Goal: Task Accomplishment & Management: Use online tool/utility

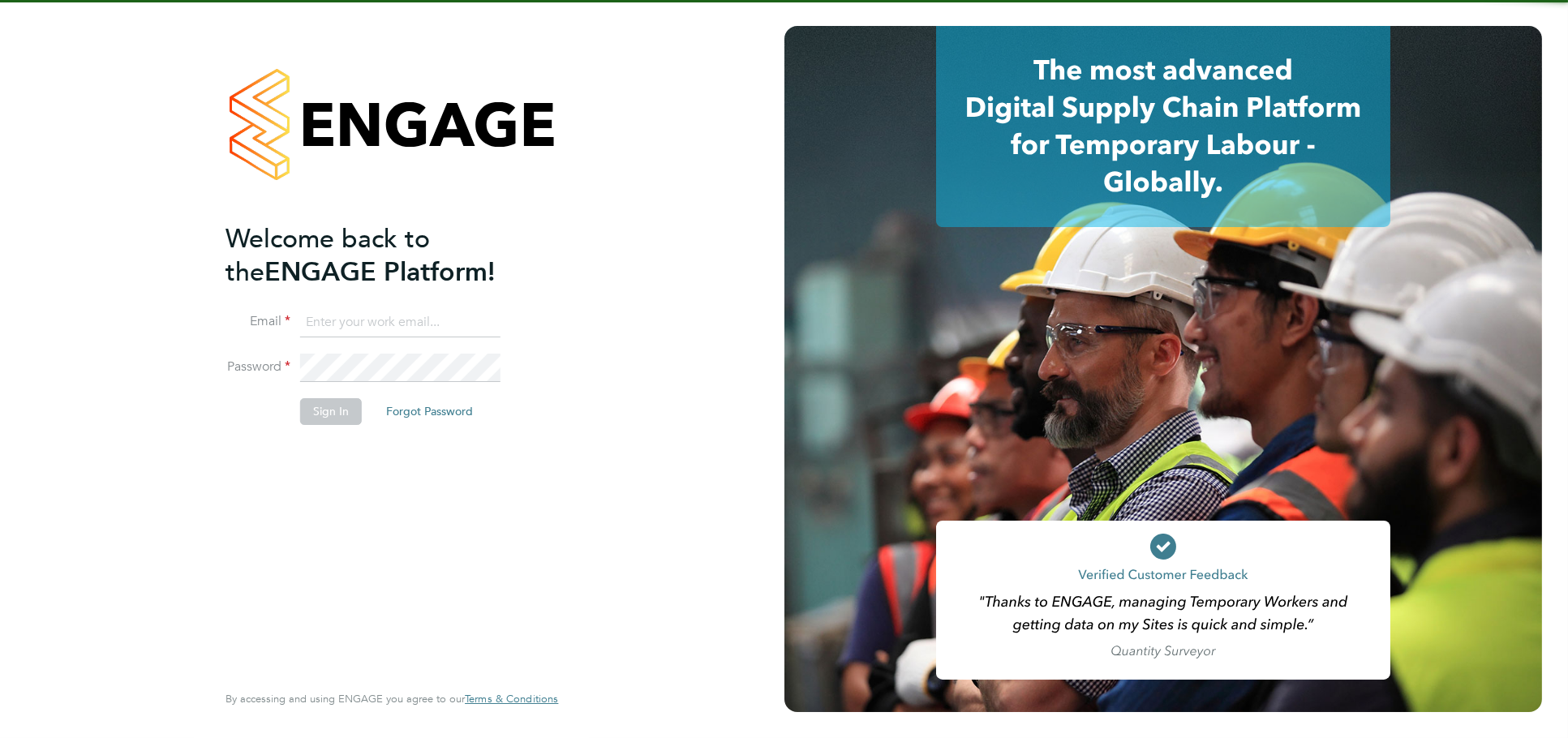
type input "[PERSON_NAME][EMAIL_ADDRESS][DOMAIN_NAME]"
click at [325, 409] on button "Sign In" at bounding box center [331, 410] width 61 height 26
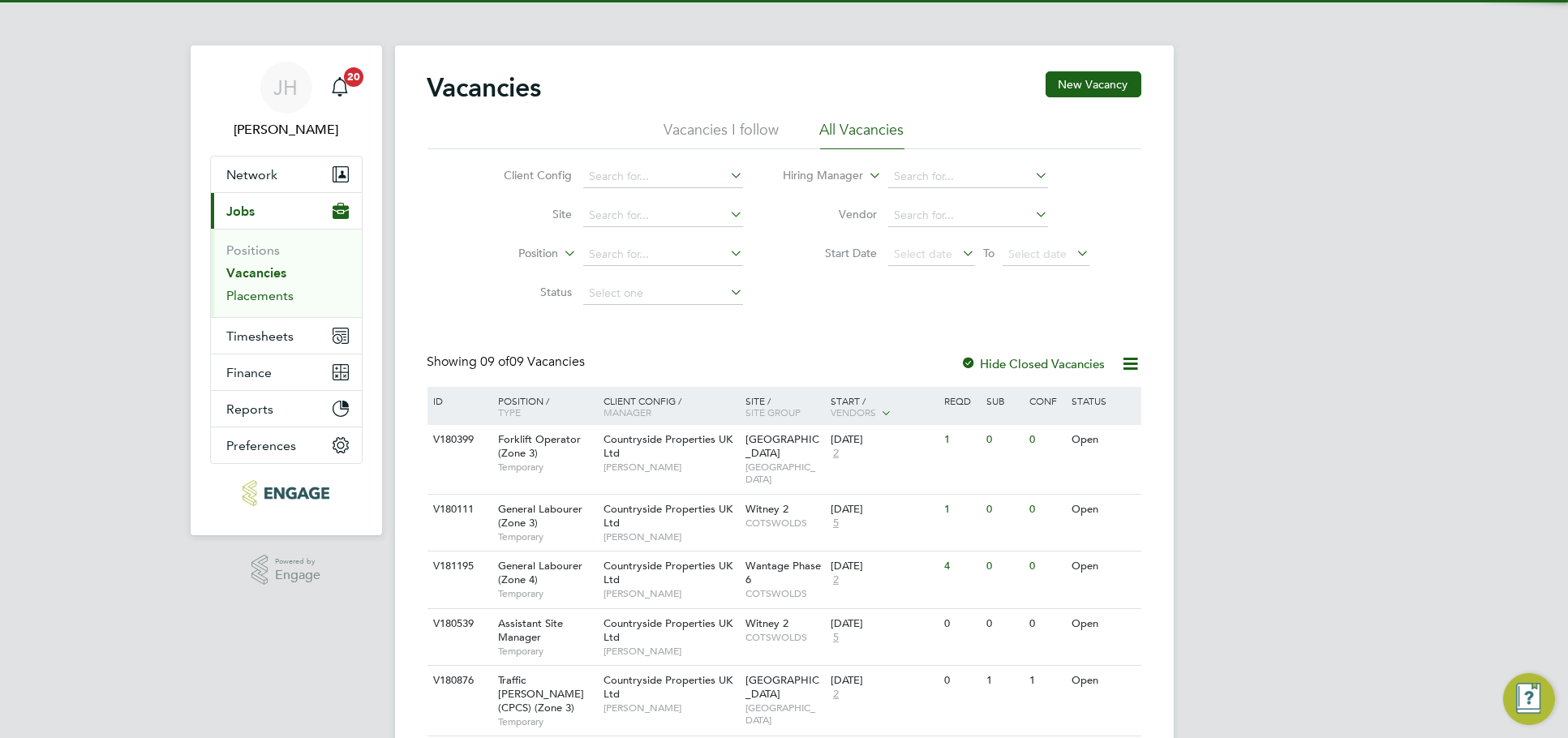
click at [276, 299] on link "Placements" at bounding box center [261, 295] width 67 height 16
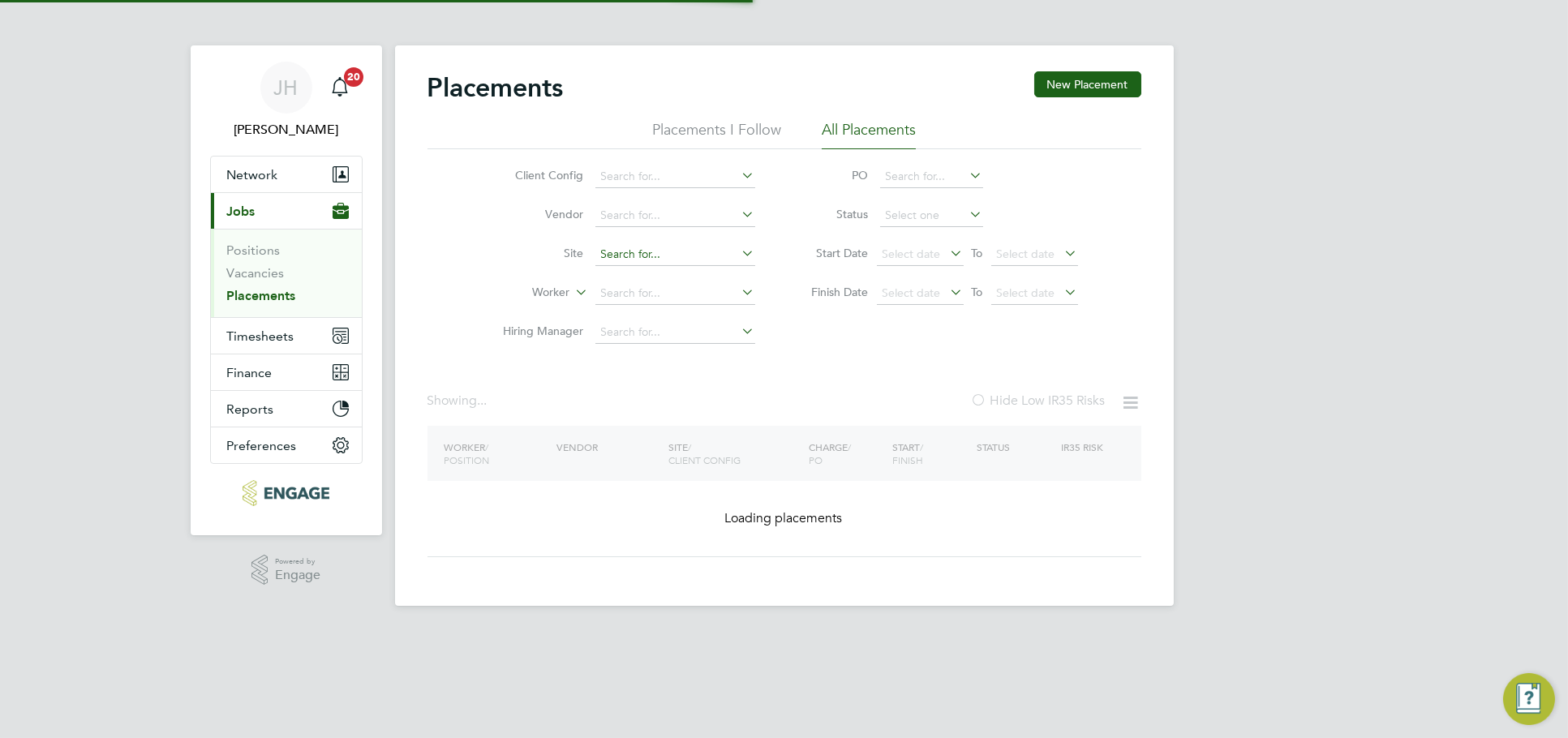
click at [660, 251] on input at bounding box center [675, 254] width 160 height 22
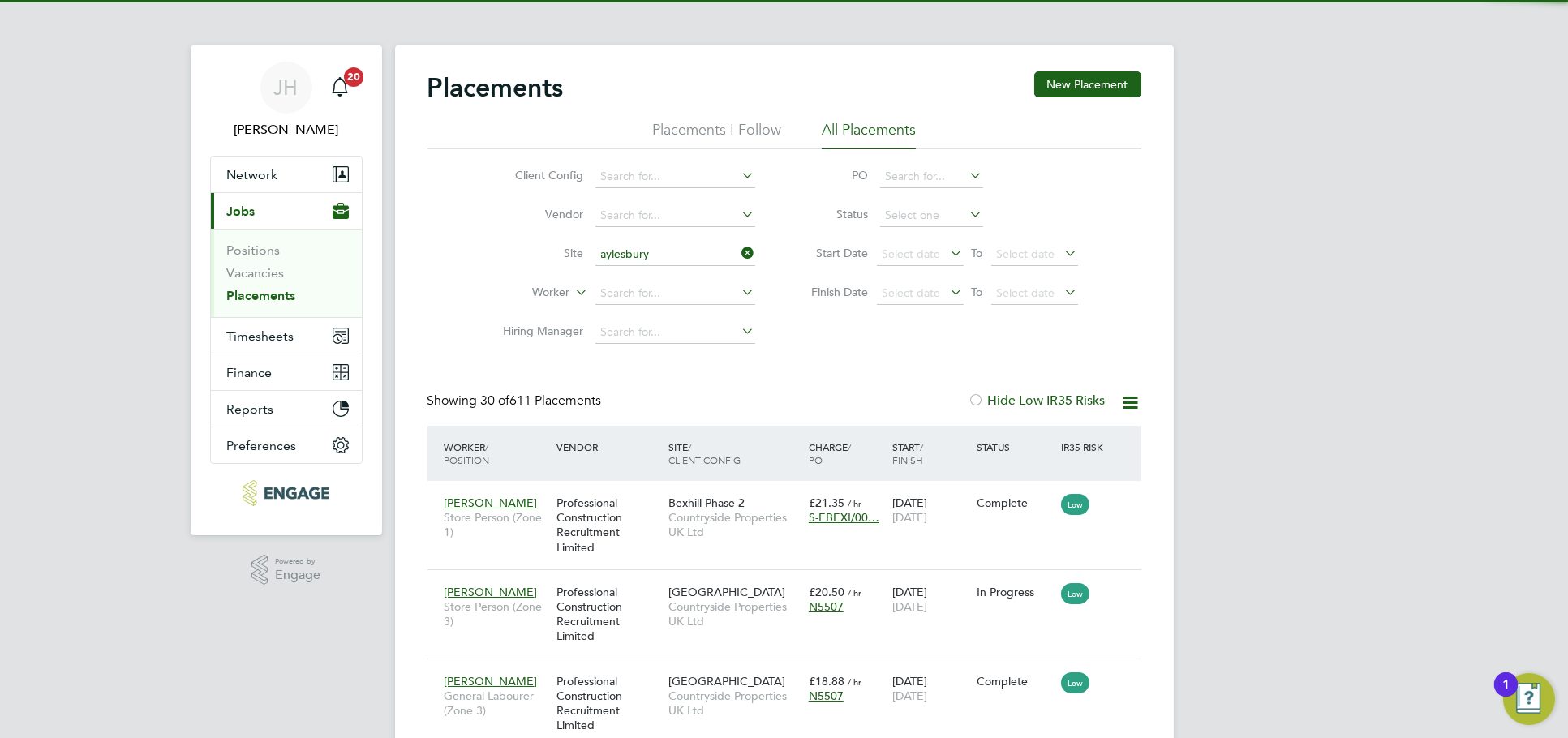
click at [670, 279] on li "Orchard Green, Aylesbury" at bounding box center [674, 276] width 162 height 22
type input "Orchard Green, Aylesbury"
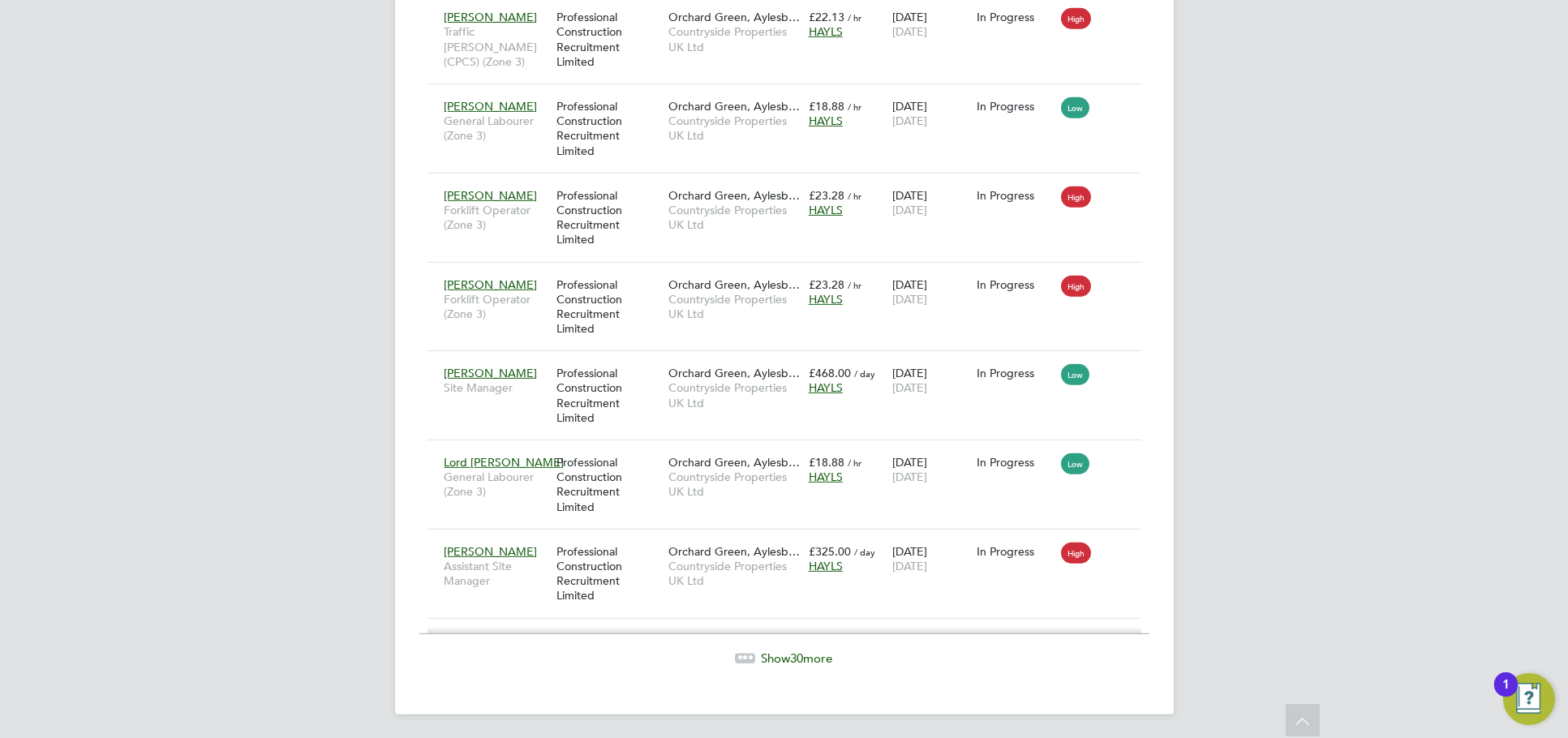
click at [810, 651] on span "Show 30 more" at bounding box center [797, 658] width 71 height 16
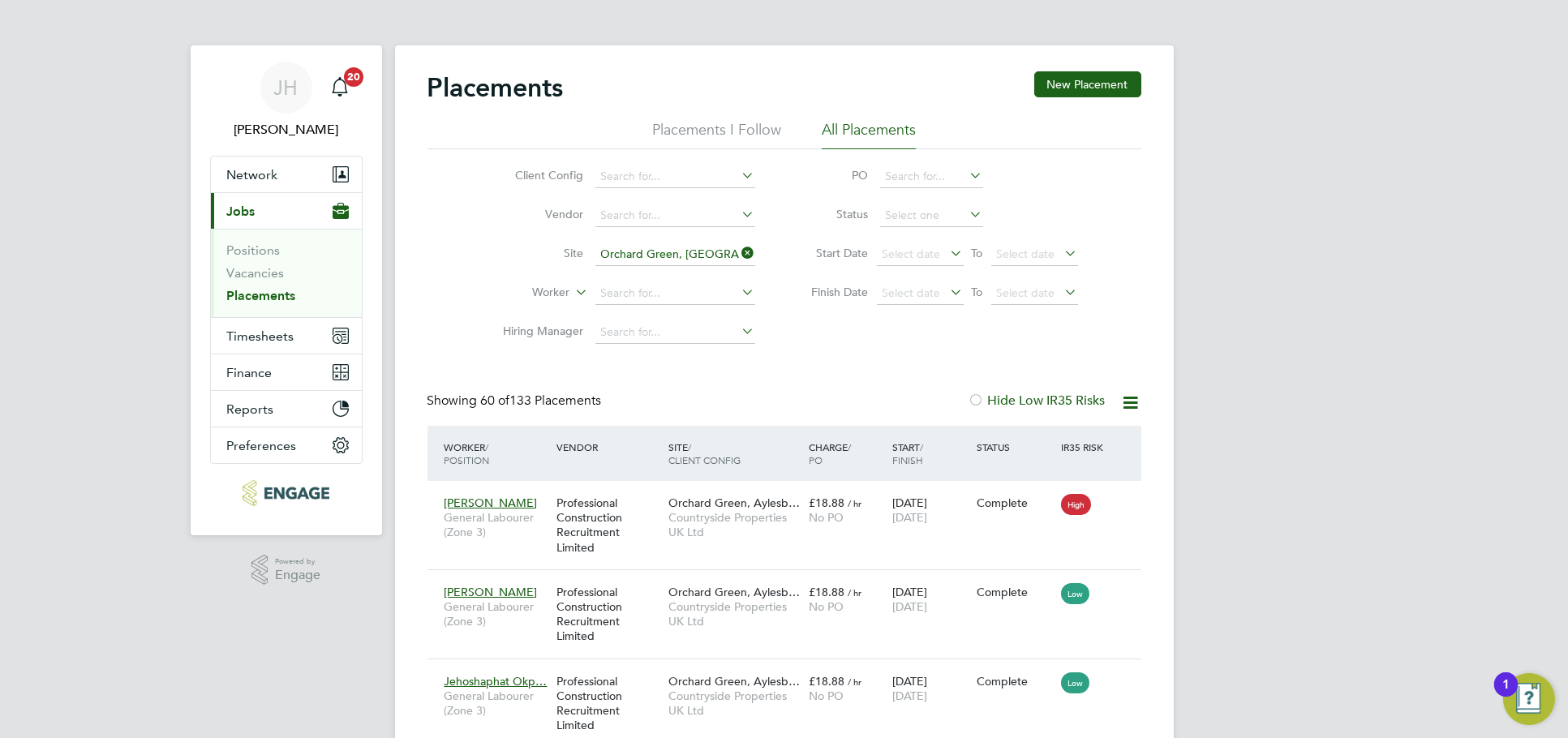
click at [713, 260] on input "Orchard Green, Aylesbury" at bounding box center [675, 254] width 160 height 22
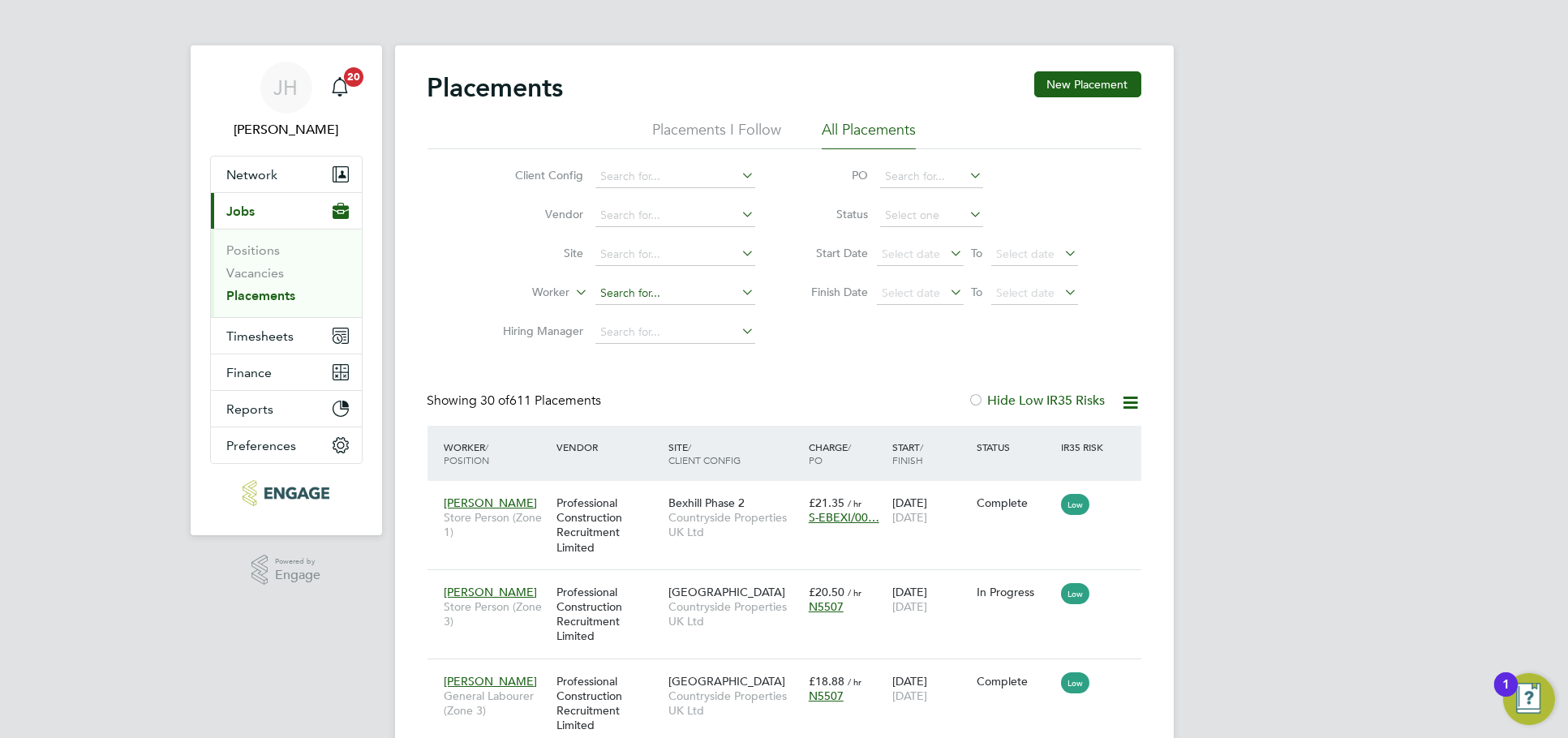
click at [599, 297] on input at bounding box center [675, 293] width 160 height 22
type input "a"
click at [676, 342] on li "Sam Drew" at bounding box center [694, 337] width 200 height 22
type input "Sam Drew"
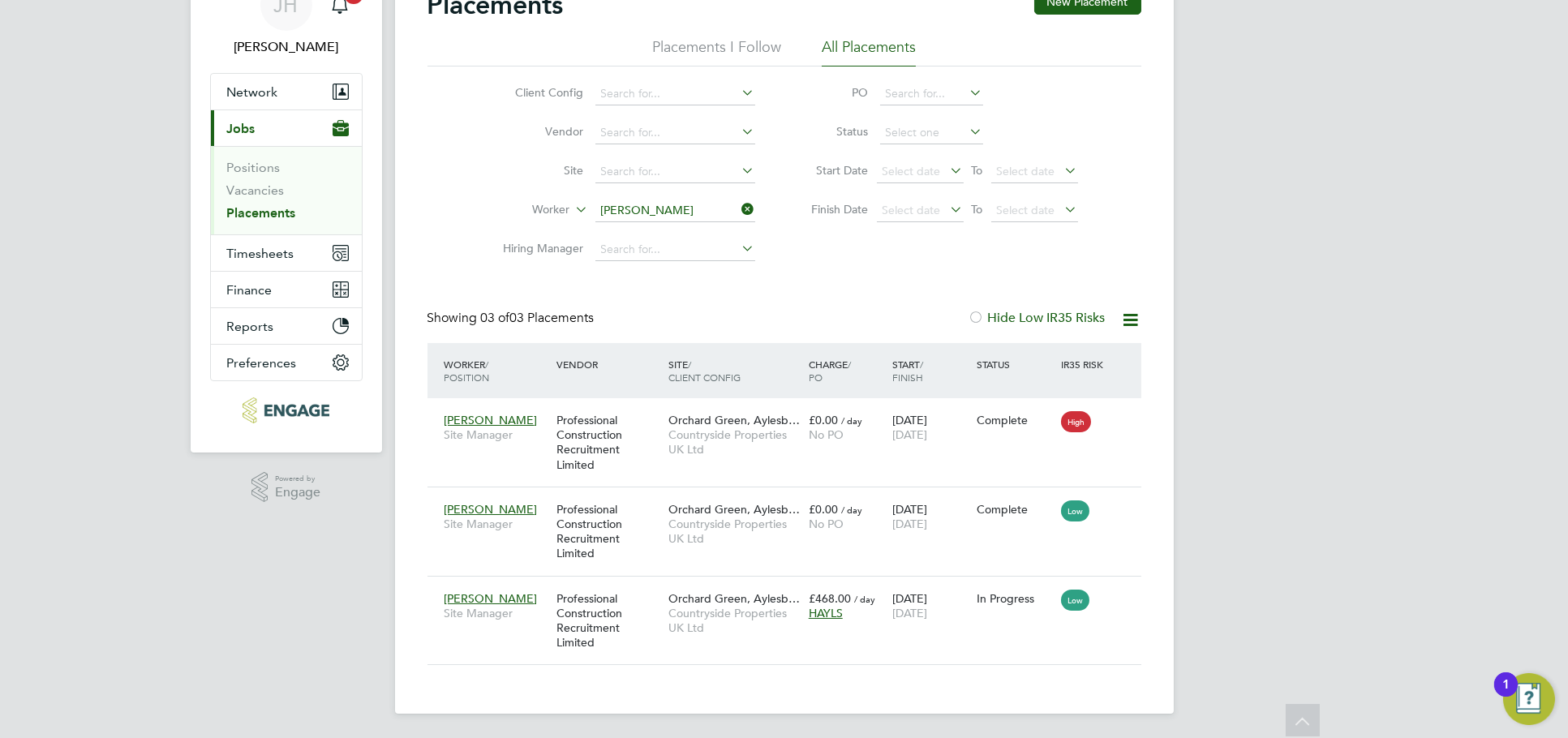
click at [698, 221] on ul "Client Config Vendor Site Worker Sam Drew Hiring Manager" at bounding box center [623, 172] width 305 height 195
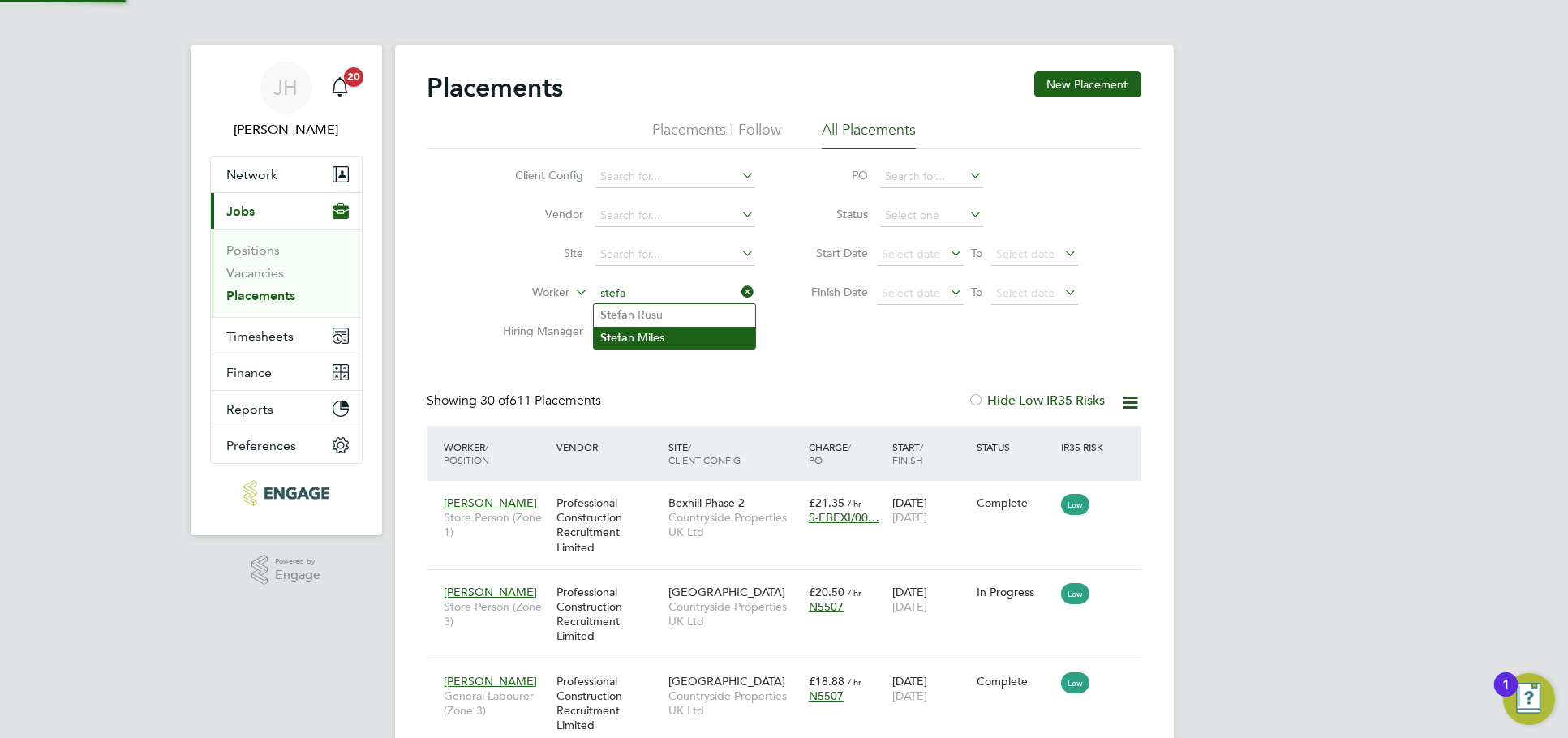
click at [657, 330] on li "Stefa n Miles" at bounding box center [674, 337] width 162 height 22
type input "Stefan Miles"
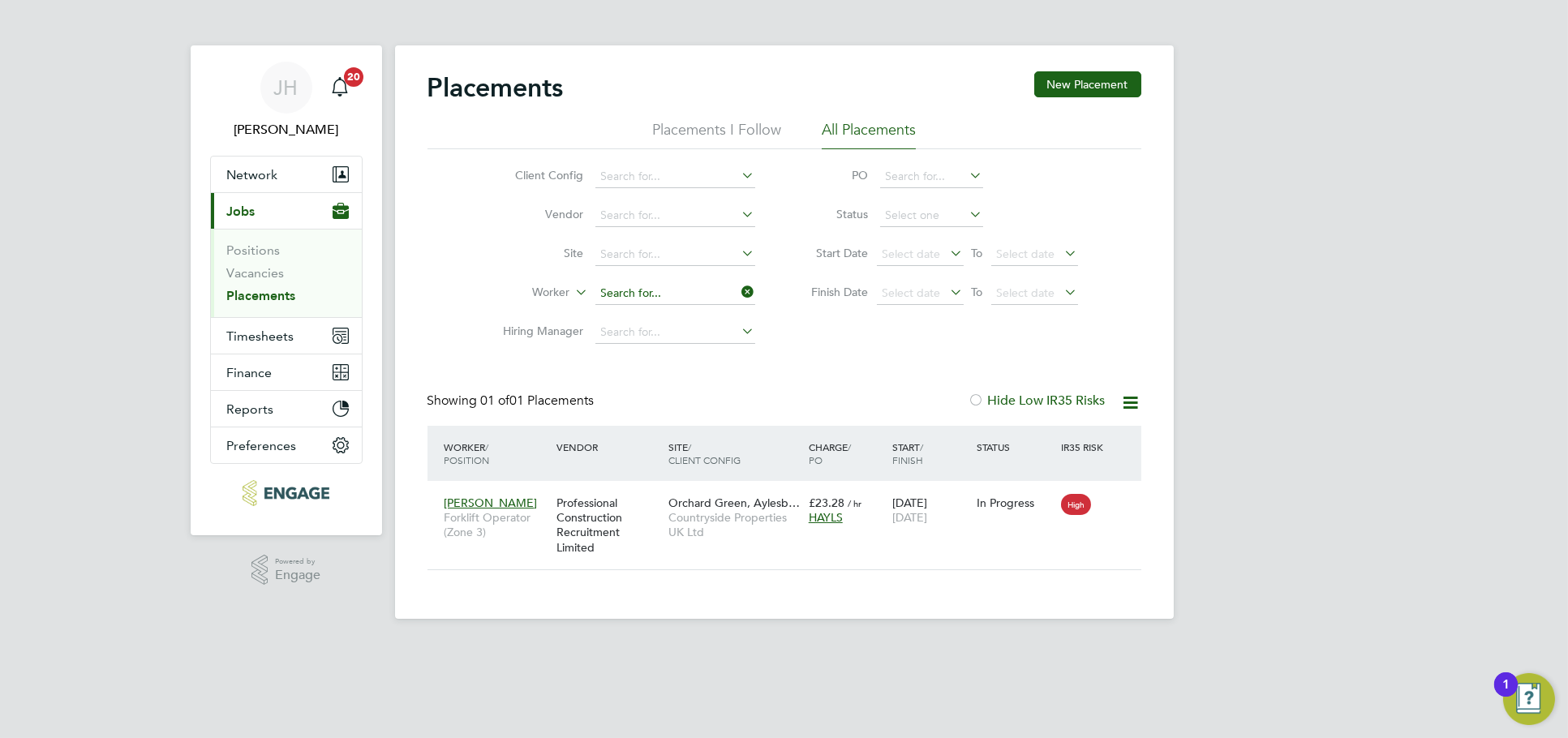
click at [655, 294] on input at bounding box center [675, 293] width 160 height 22
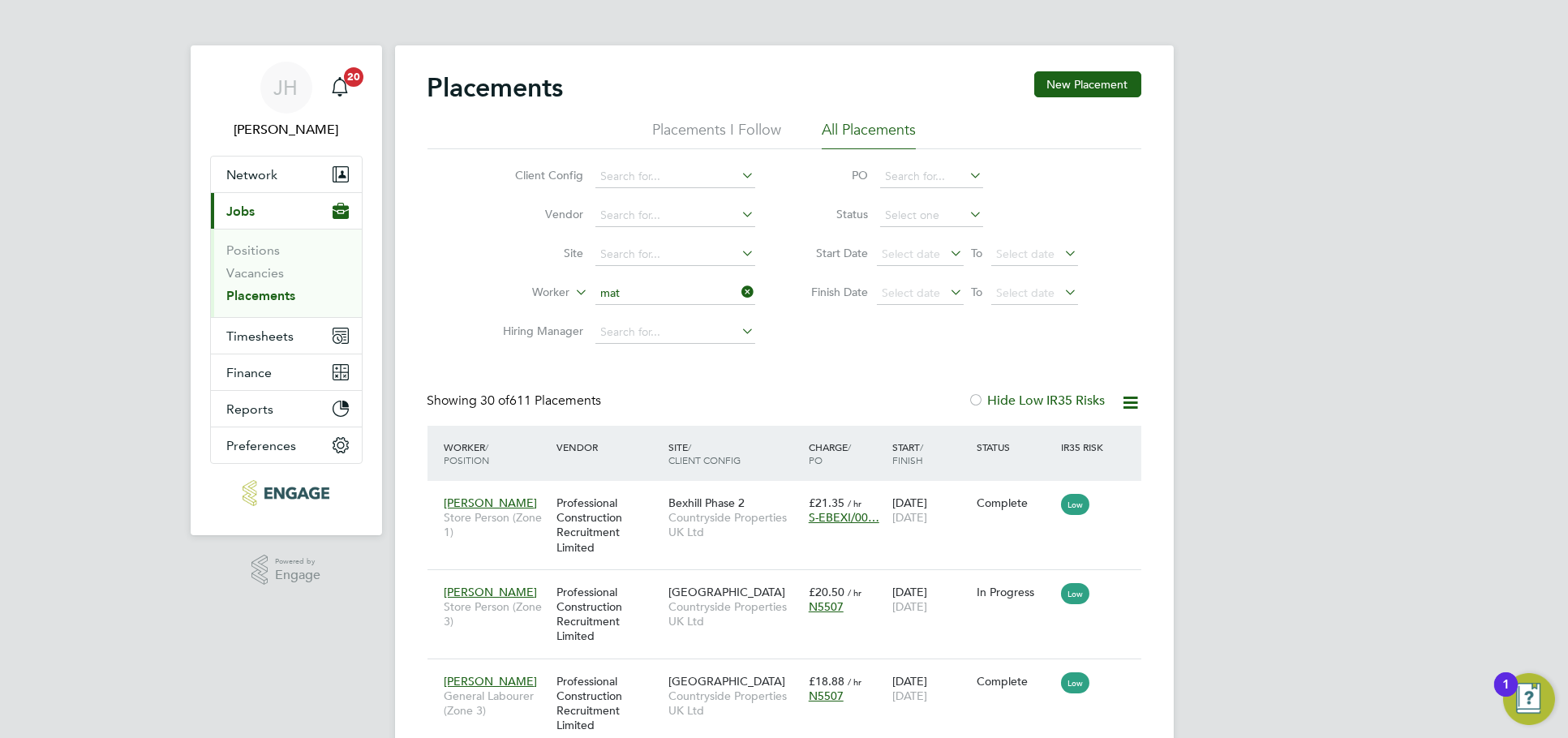
click at [686, 381] on li "Mat thew Merriman" at bounding box center [674, 381] width 162 height 22
type input "Matthew Merriman"
click at [684, 299] on input at bounding box center [675, 293] width 160 height 22
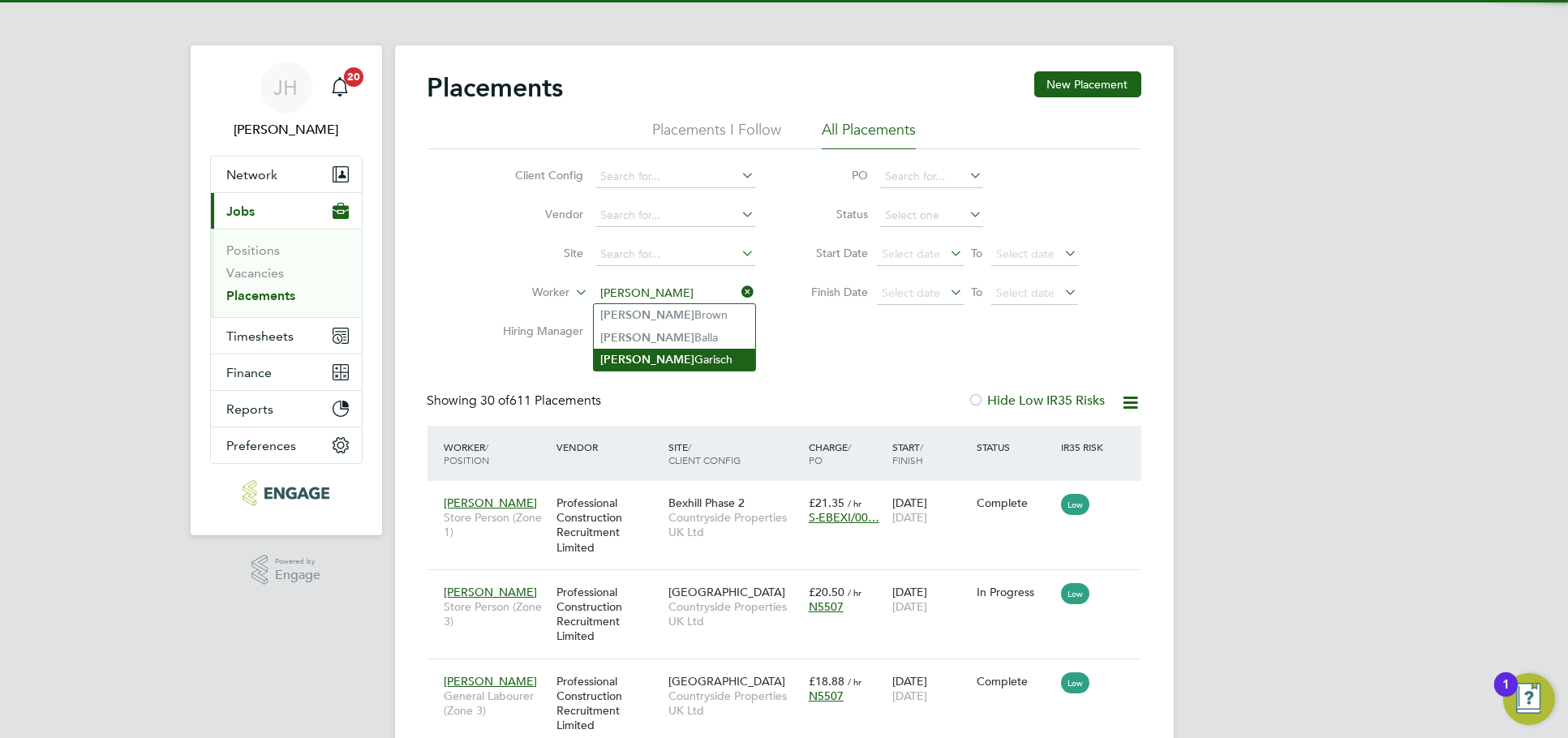
click at [674, 354] on li "Adam Garisch" at bounding box center [674, 359] width 162 height 22
type input "Adam Garisch"
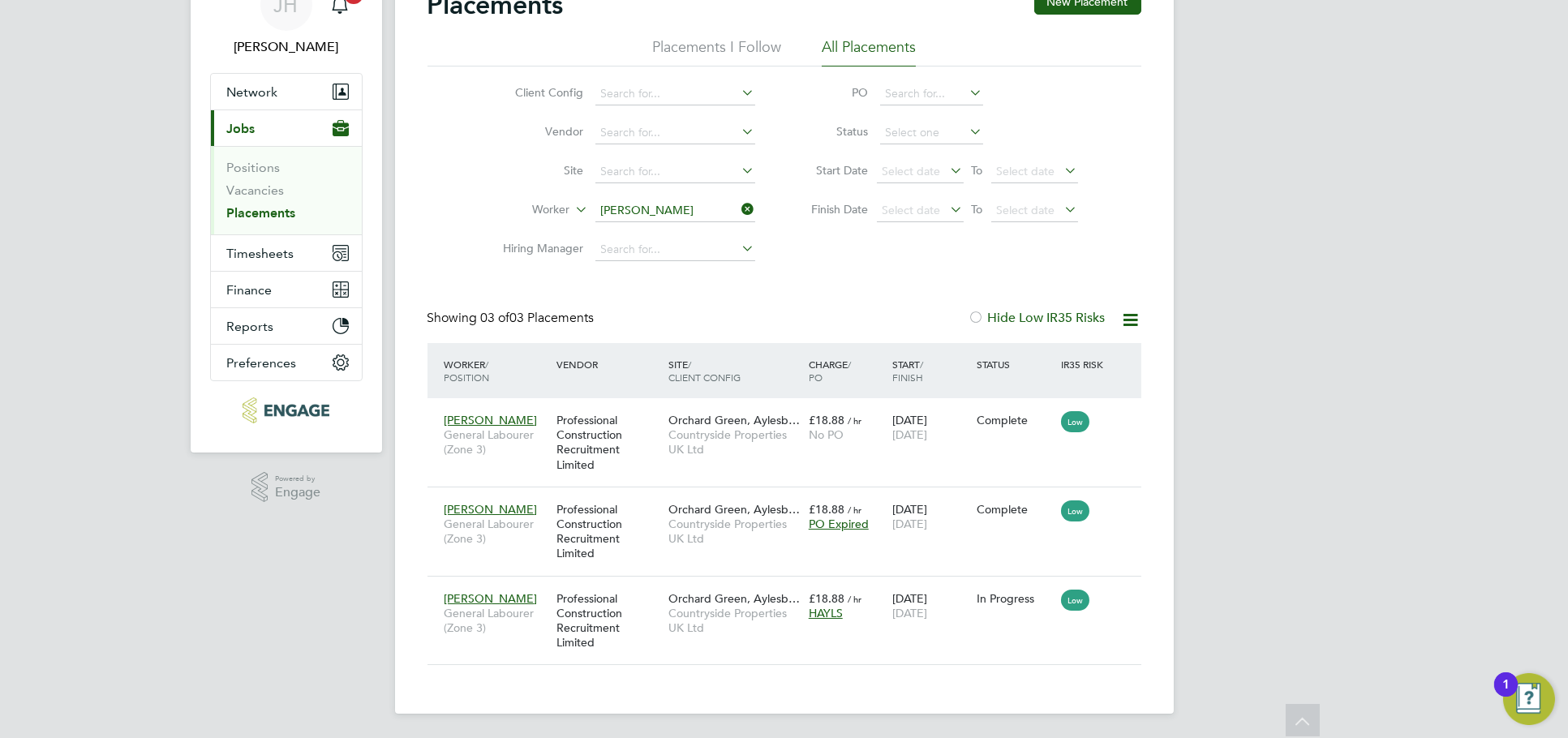
click at [690, 220] on ul "Client Config Vendor Site Worker Adam Garisch Hiring Manager" at bounding box center [623, 172] width 305 height 195
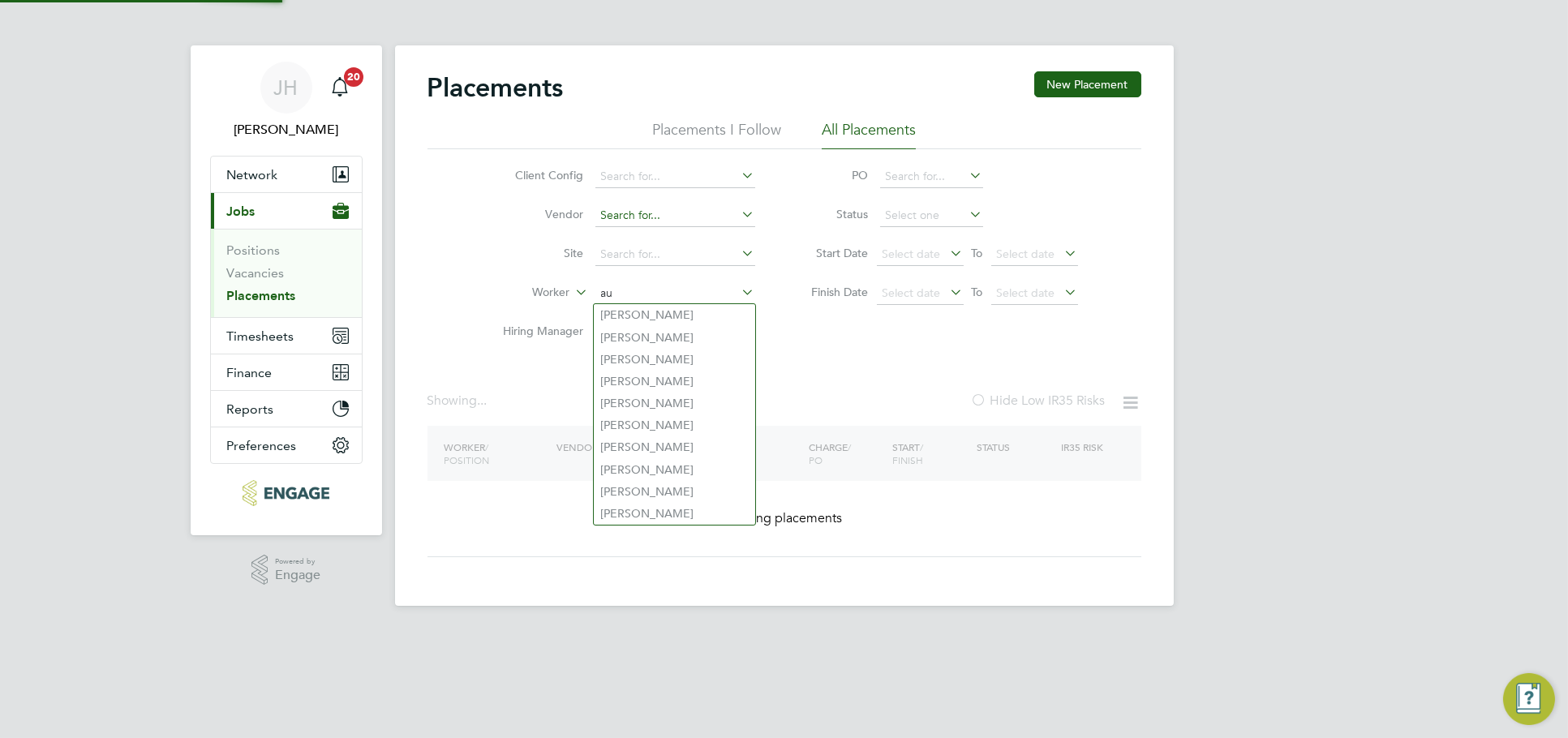
type input "a"
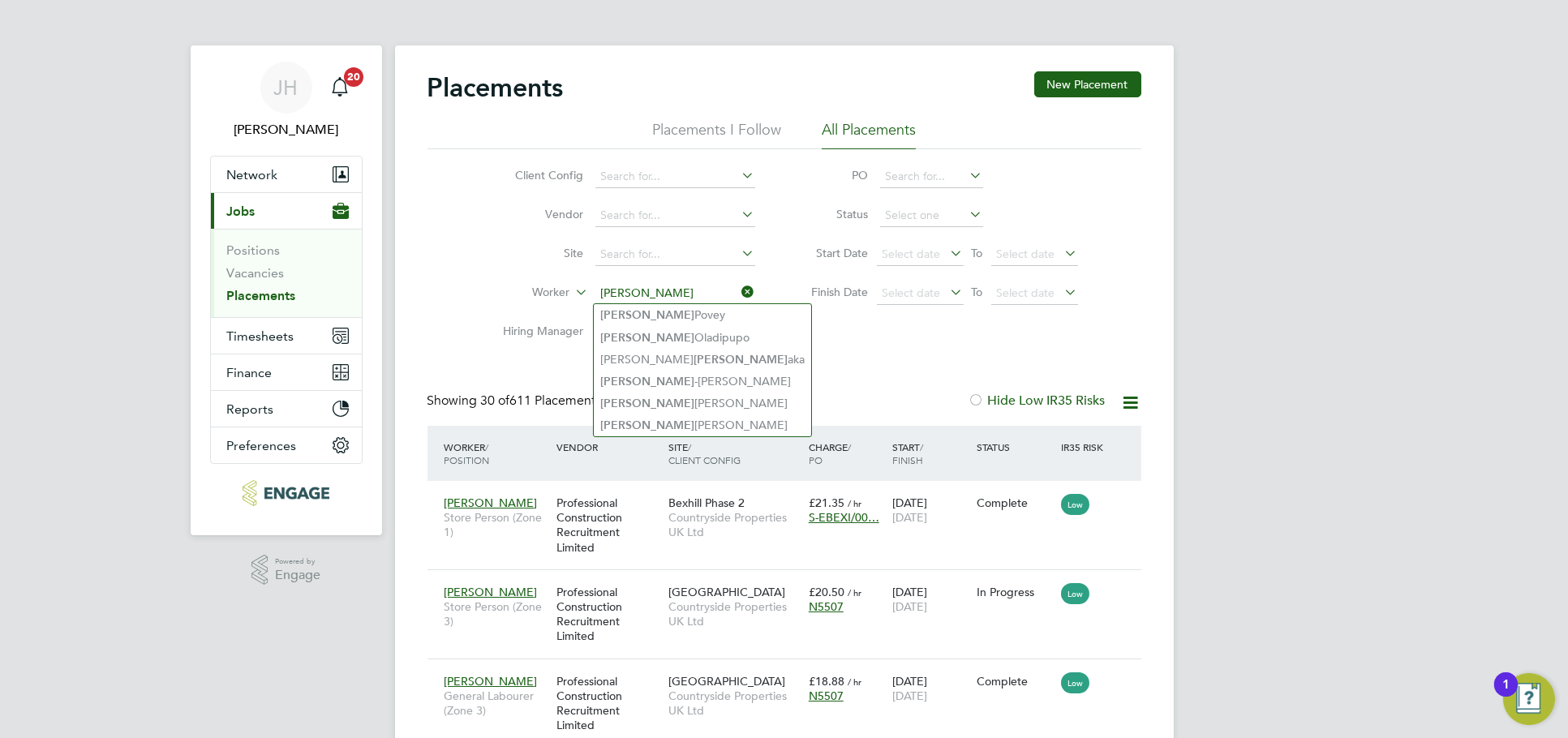
click at [682, 398] on li "Paul Cawvey" at bounding box center [703, 403] width 217 height 22
type input "Paul Cawvey"
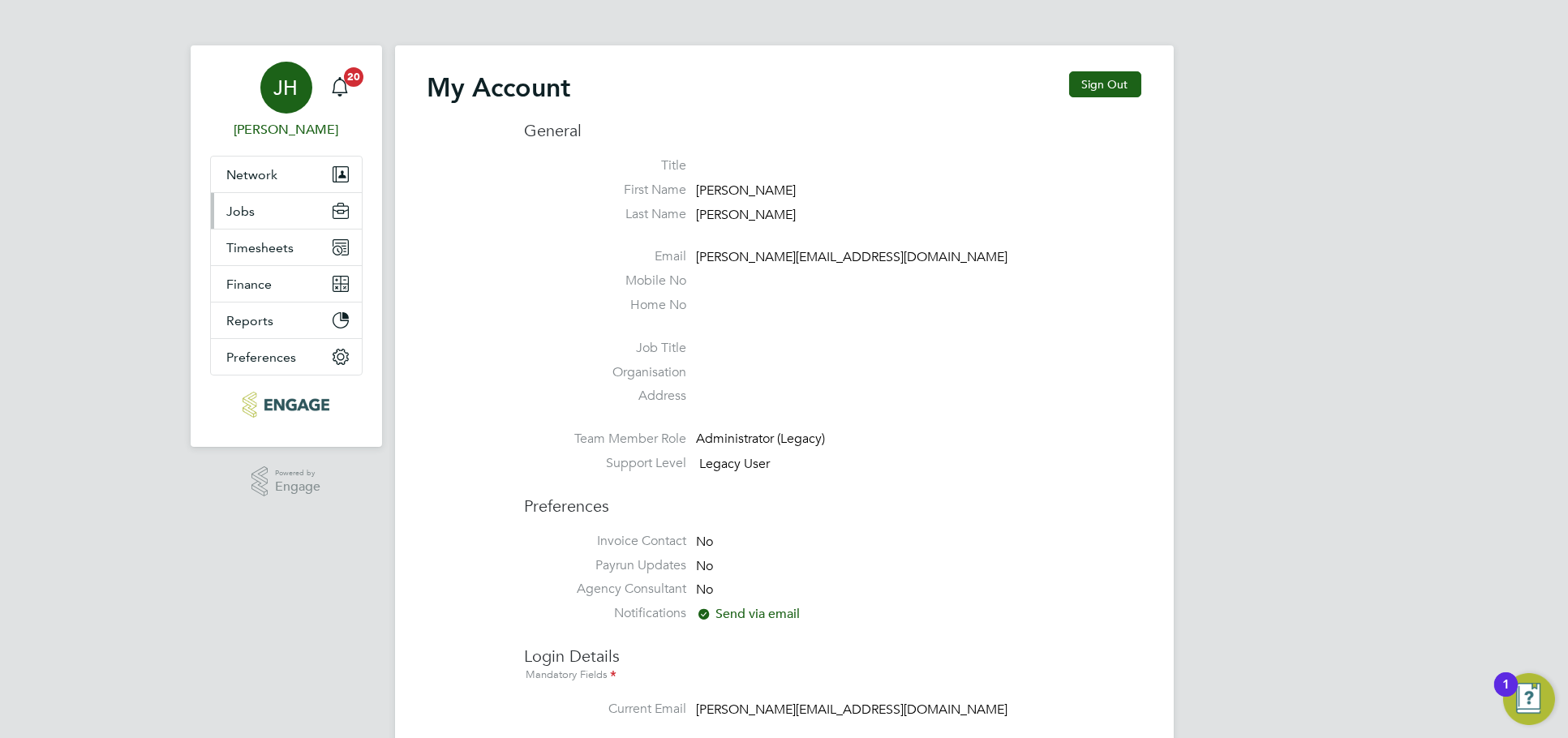
type input "jessica@pcrnet.co.uk"
click at [271, 221] on button "Jobs" at bounding box center [286, 211] width 151 height 36
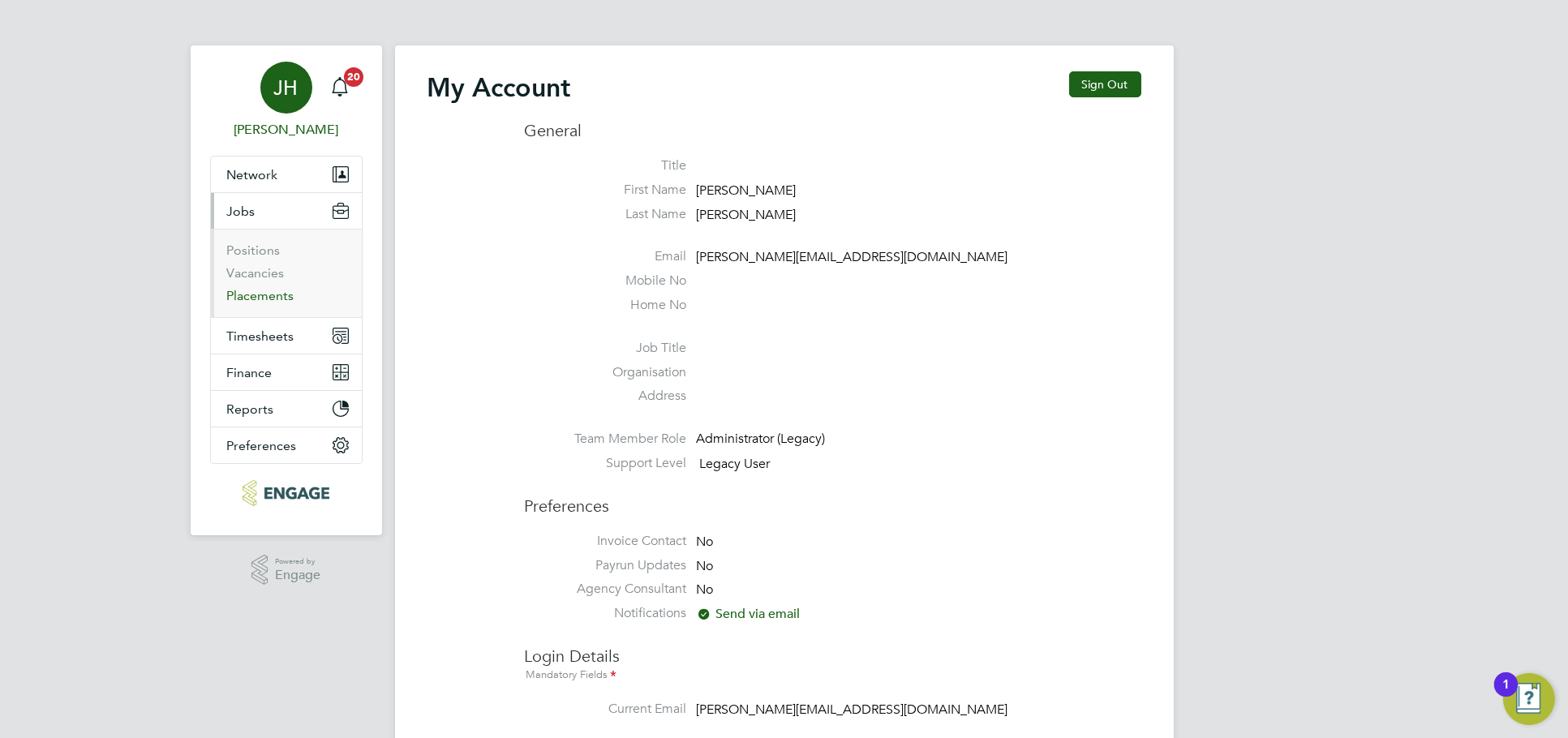
click at [260, 290] on link "Placements" at bounding box center [261, 295] width 67 height 16
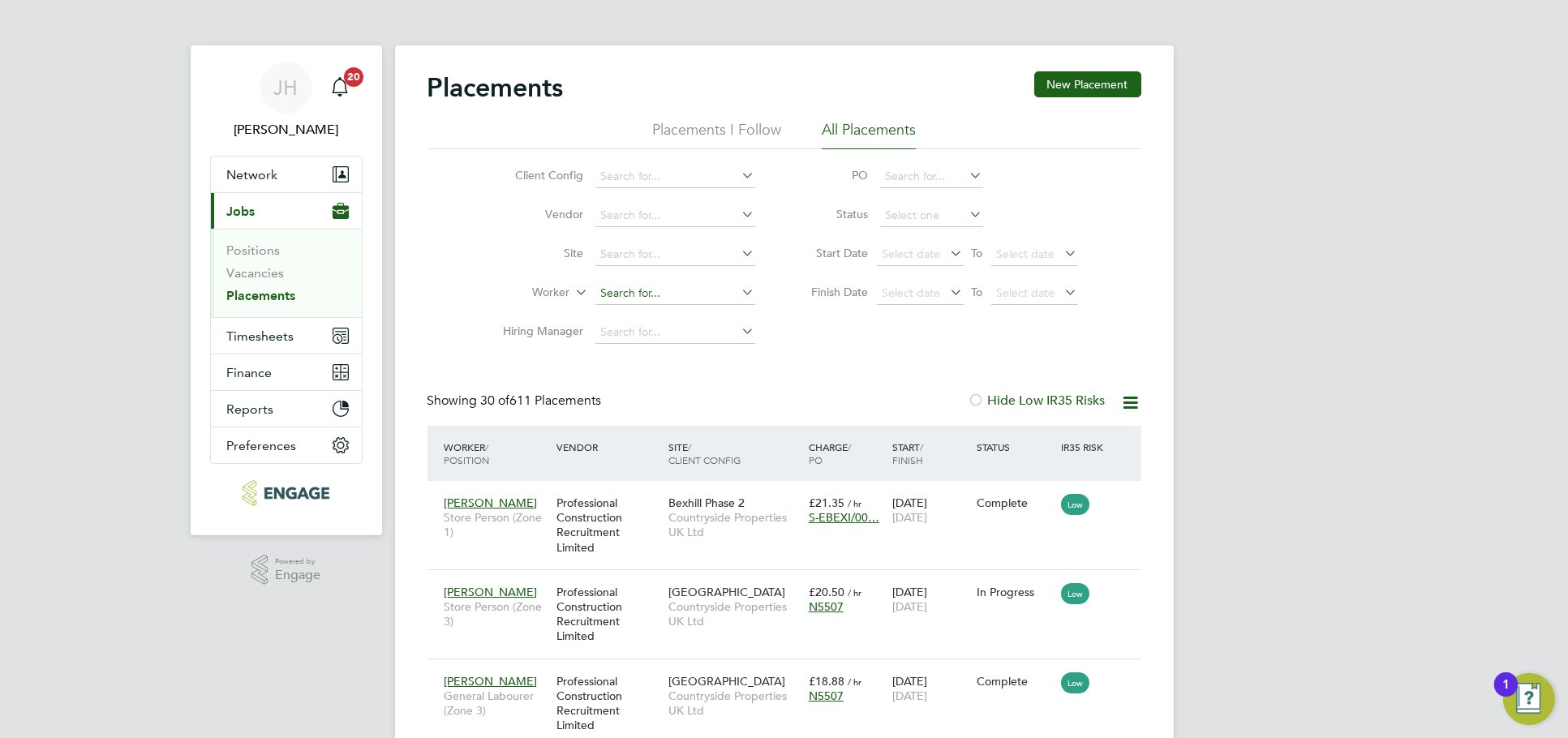
click at [635, 283] on input at bounding box center [675, 293] width 160 height 22
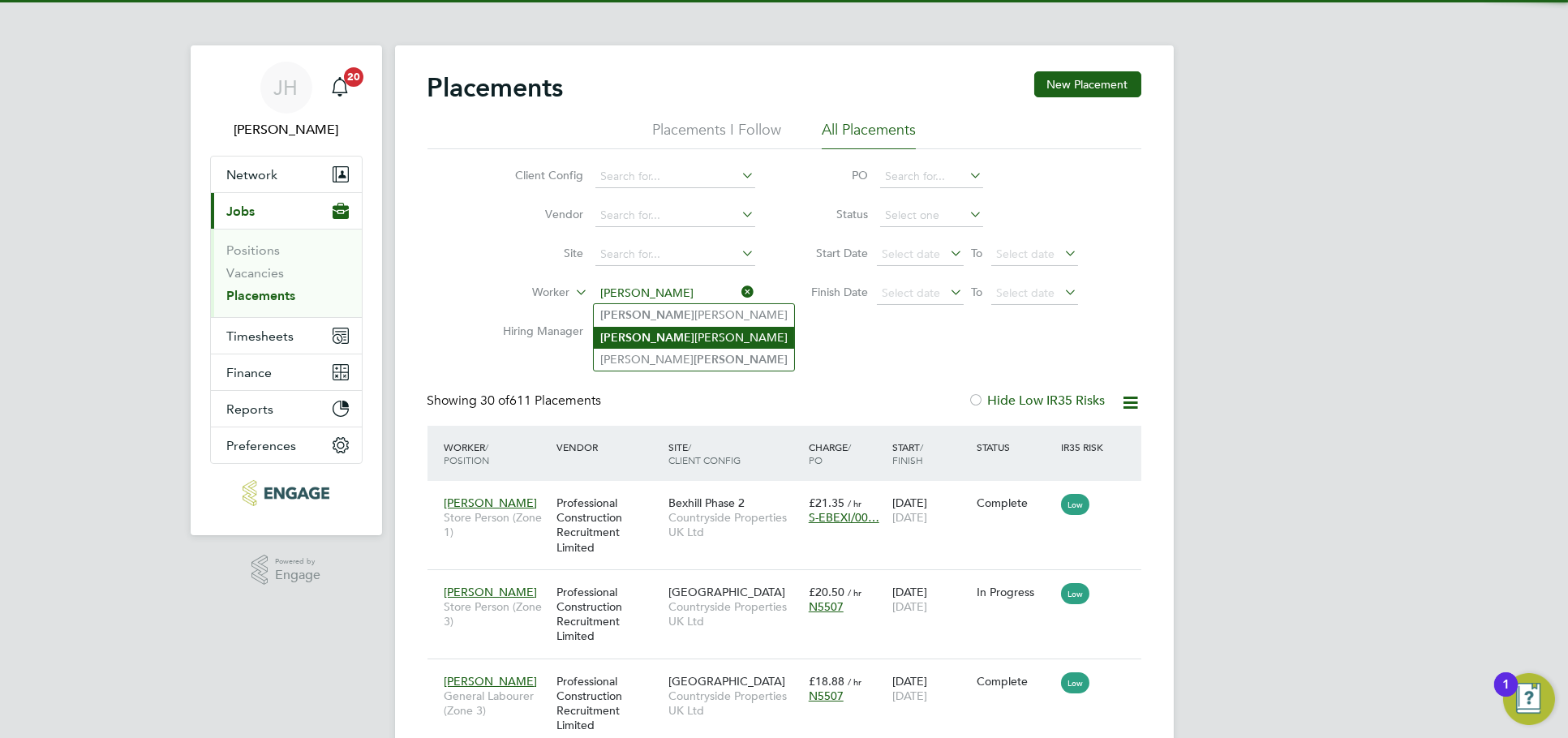
click at [679, 338] on li "Lee Saunders" at bounding box center [694, 337] width 200 height 22
type input "Lee Saunders"
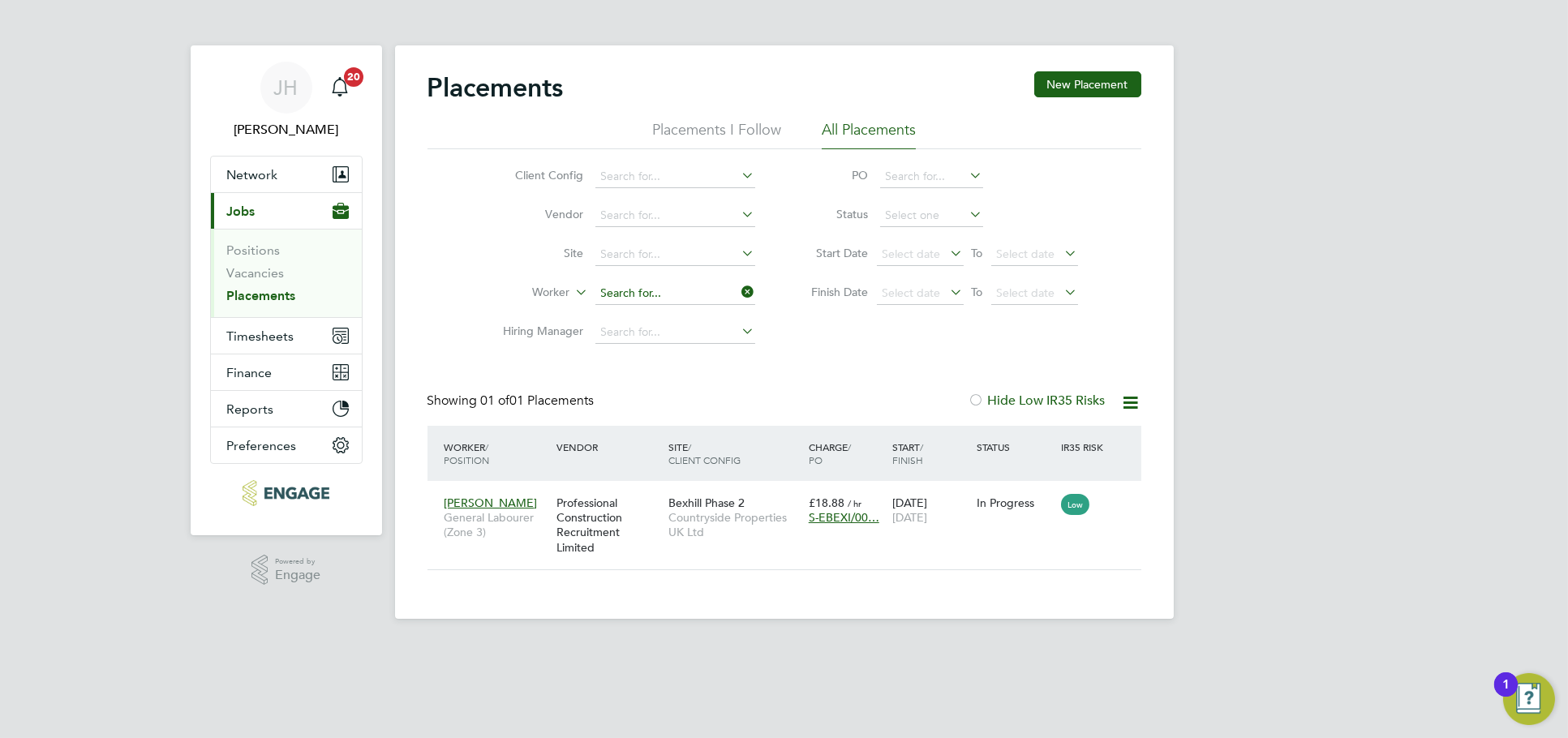
click at [710, 286] on input at bounding box center [675, 293] width 160 height 22
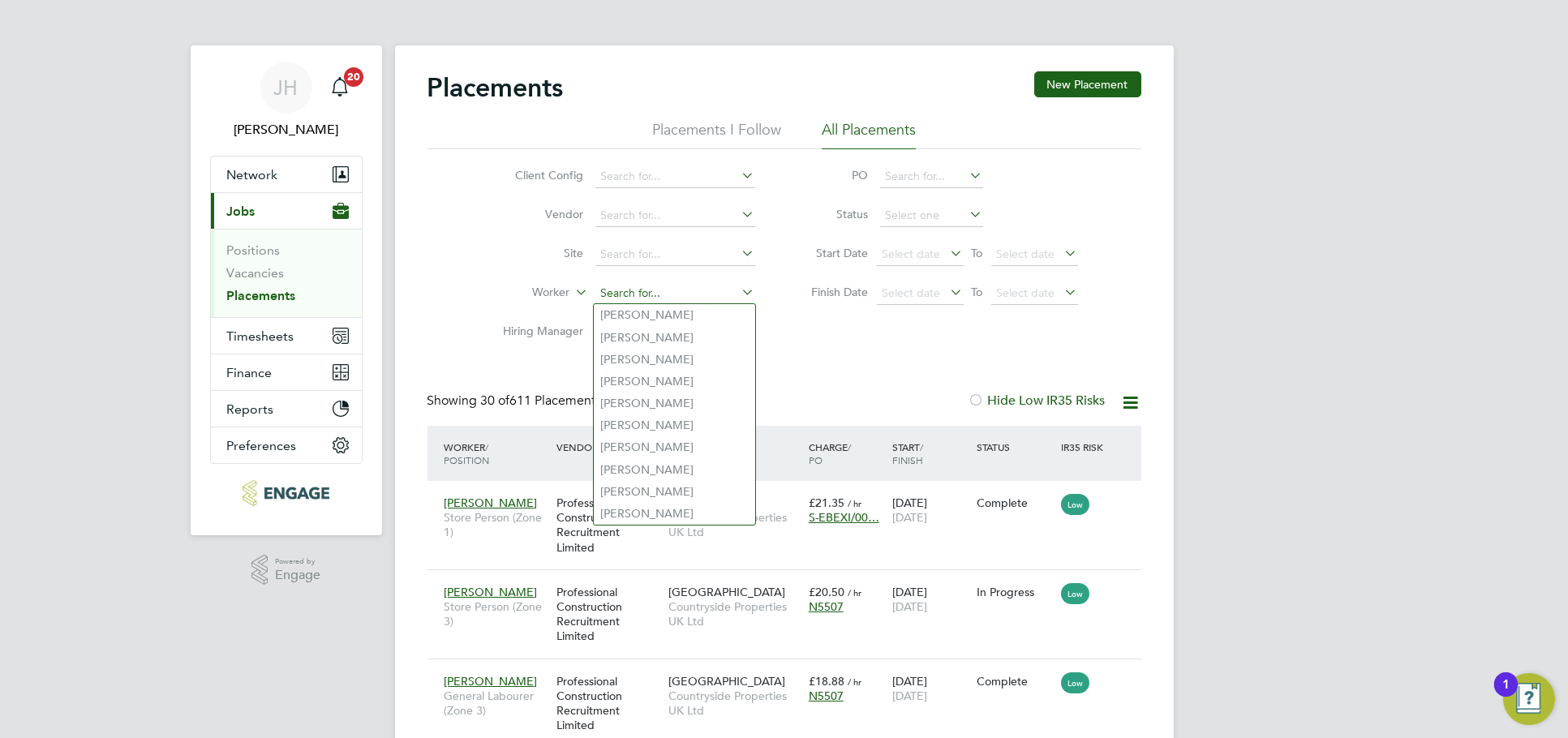
click at [681, 295] on input at bounding box center [675, 293] width 160 height 22
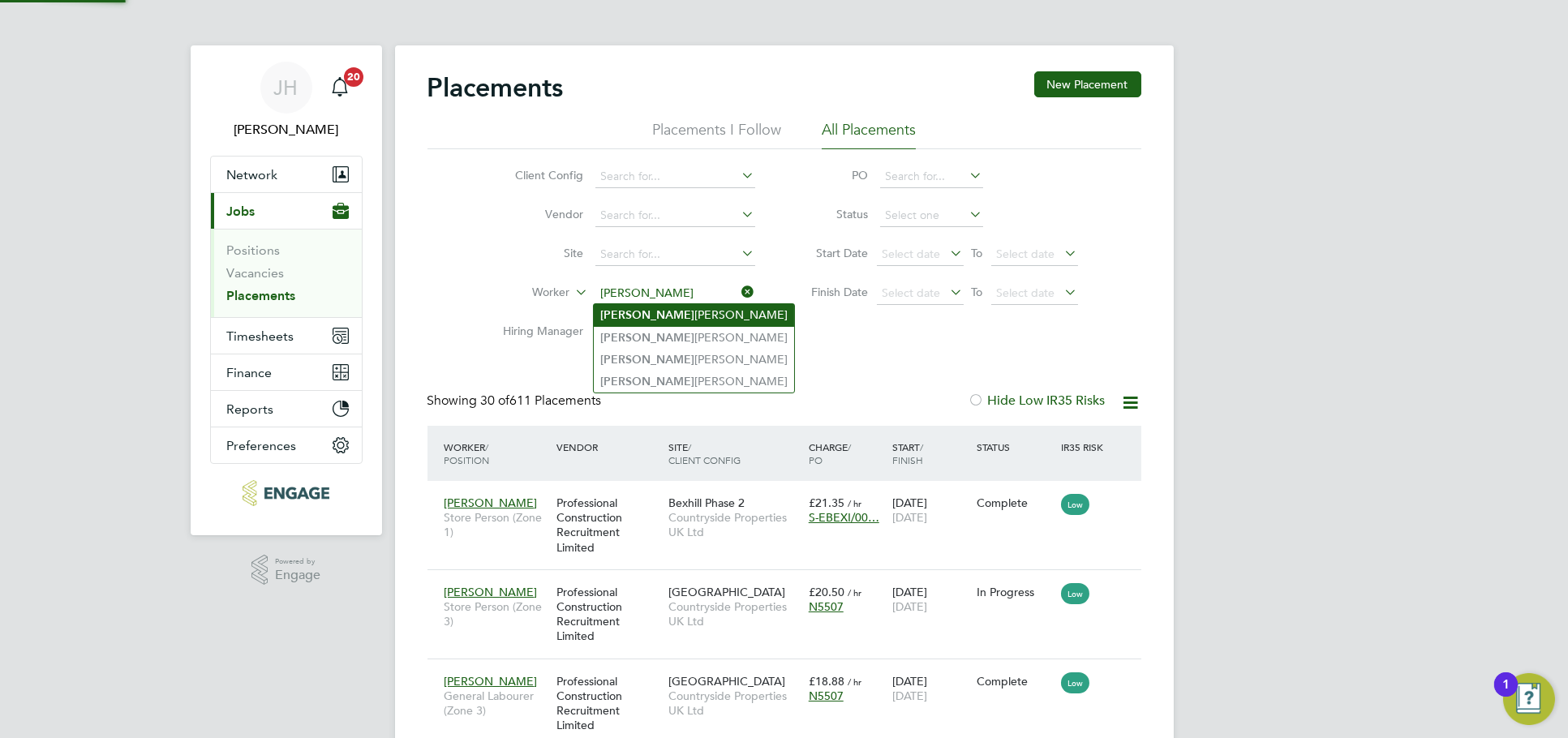
click at [689, 323] on li "David Gavin" at bounding box center [694, 315] width 200 height 22
type input "David Gavin"
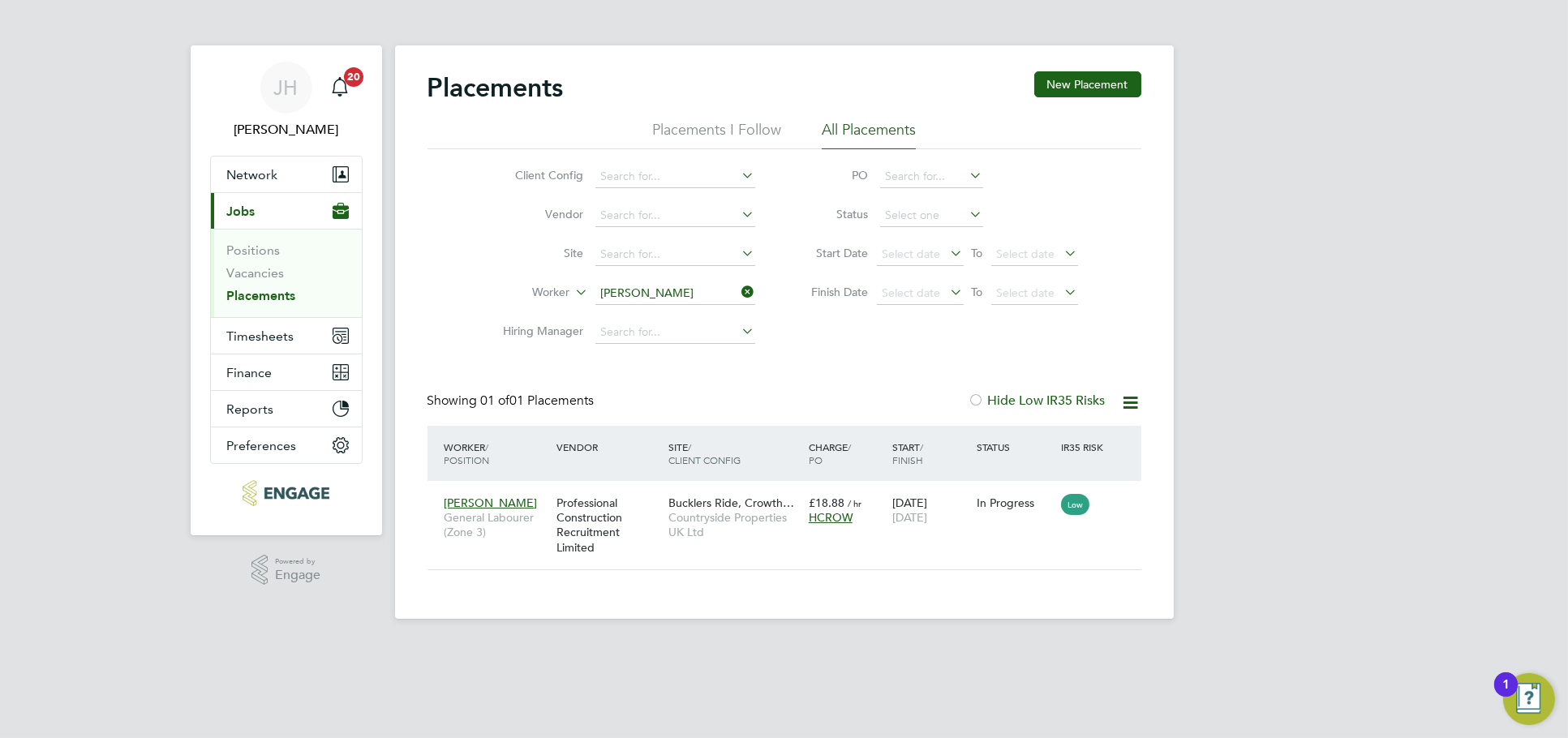
click at [695, 288] on input "David Gavin" at bounding box center [675, 293] width 160 height 22
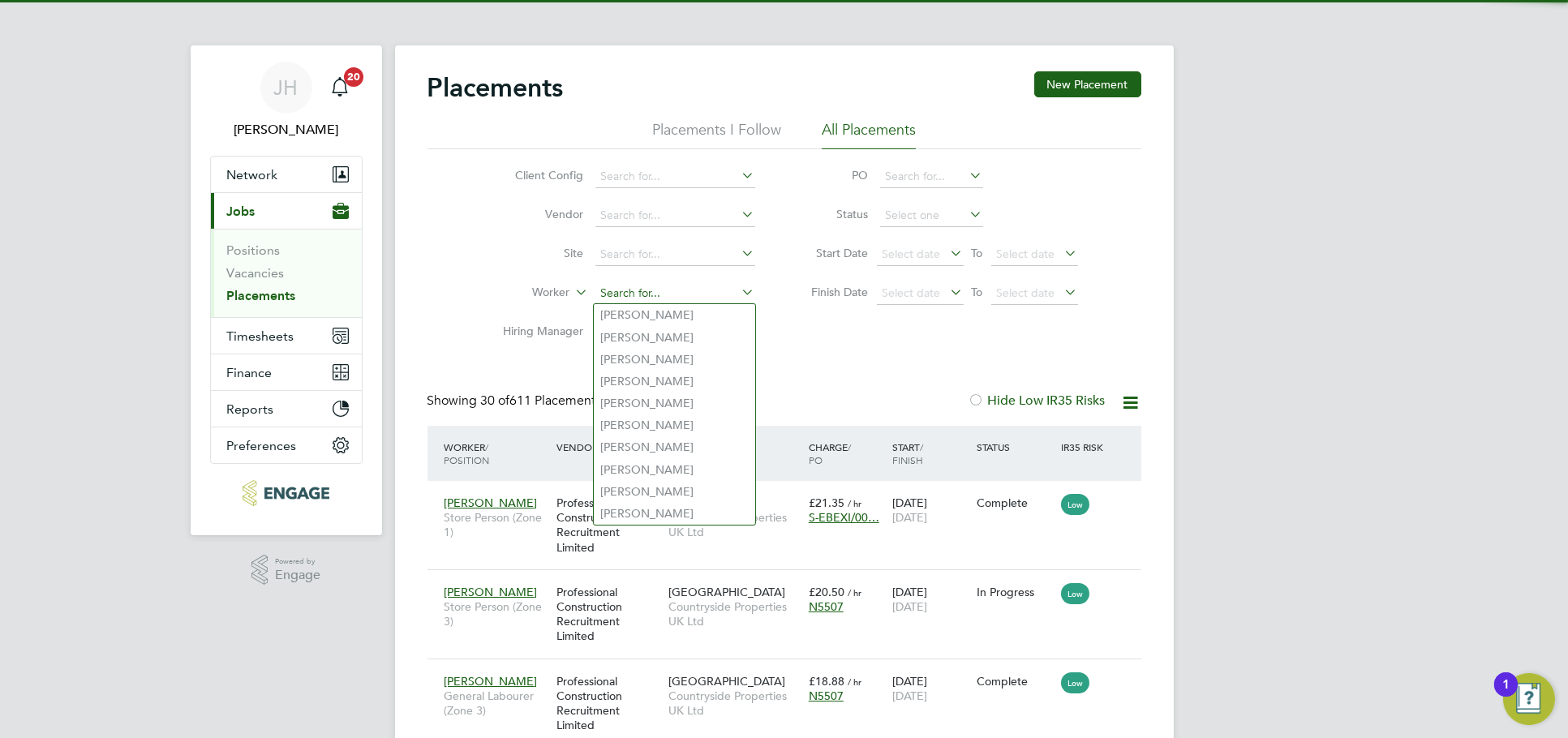
click at [664, 292] on input at bounding box center [675, 293] width 160 height 22
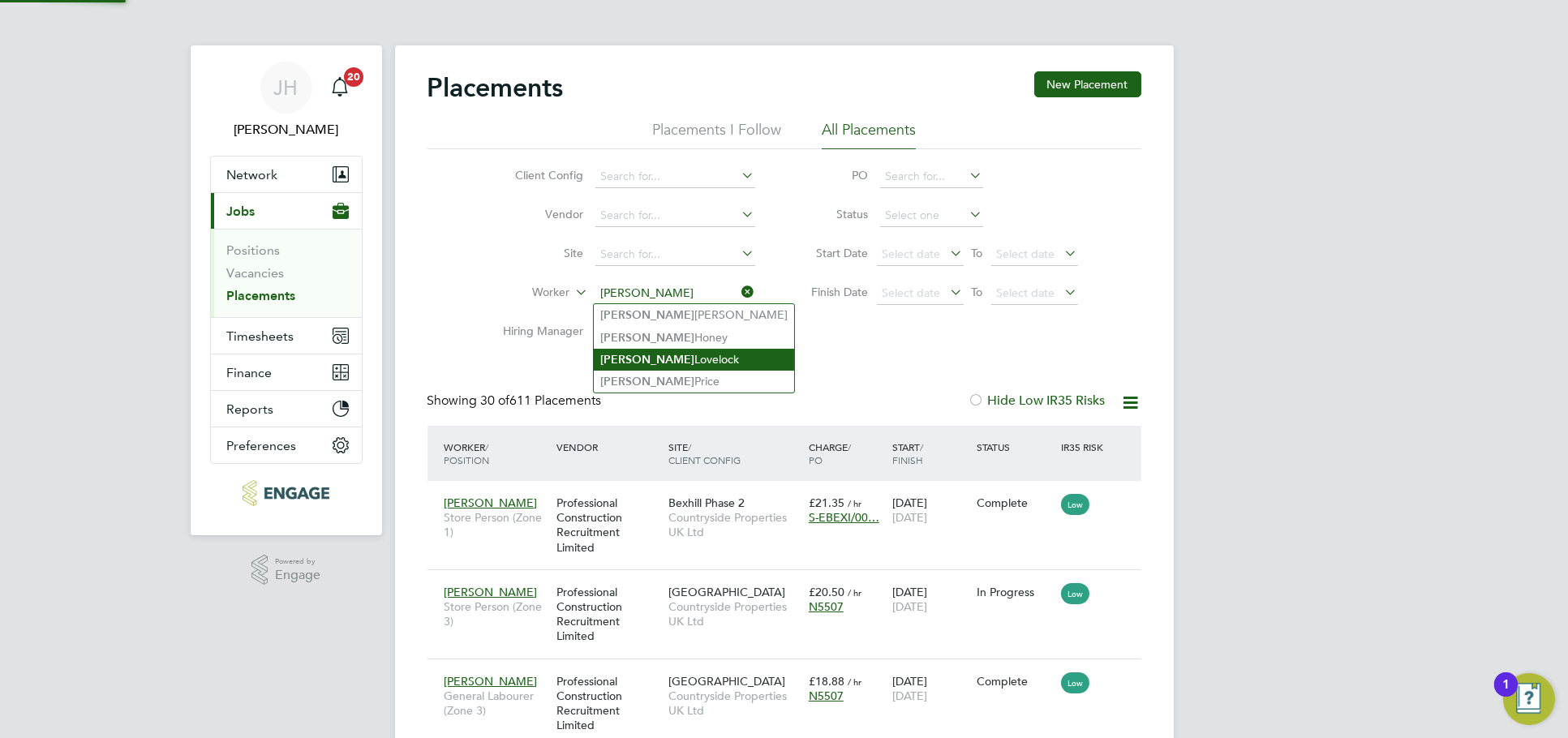
click at [681, 362] on li "Kevin Lovelock" at bounding box center [694, 359] width 200 height 22
type input "Kevin Lovelock"
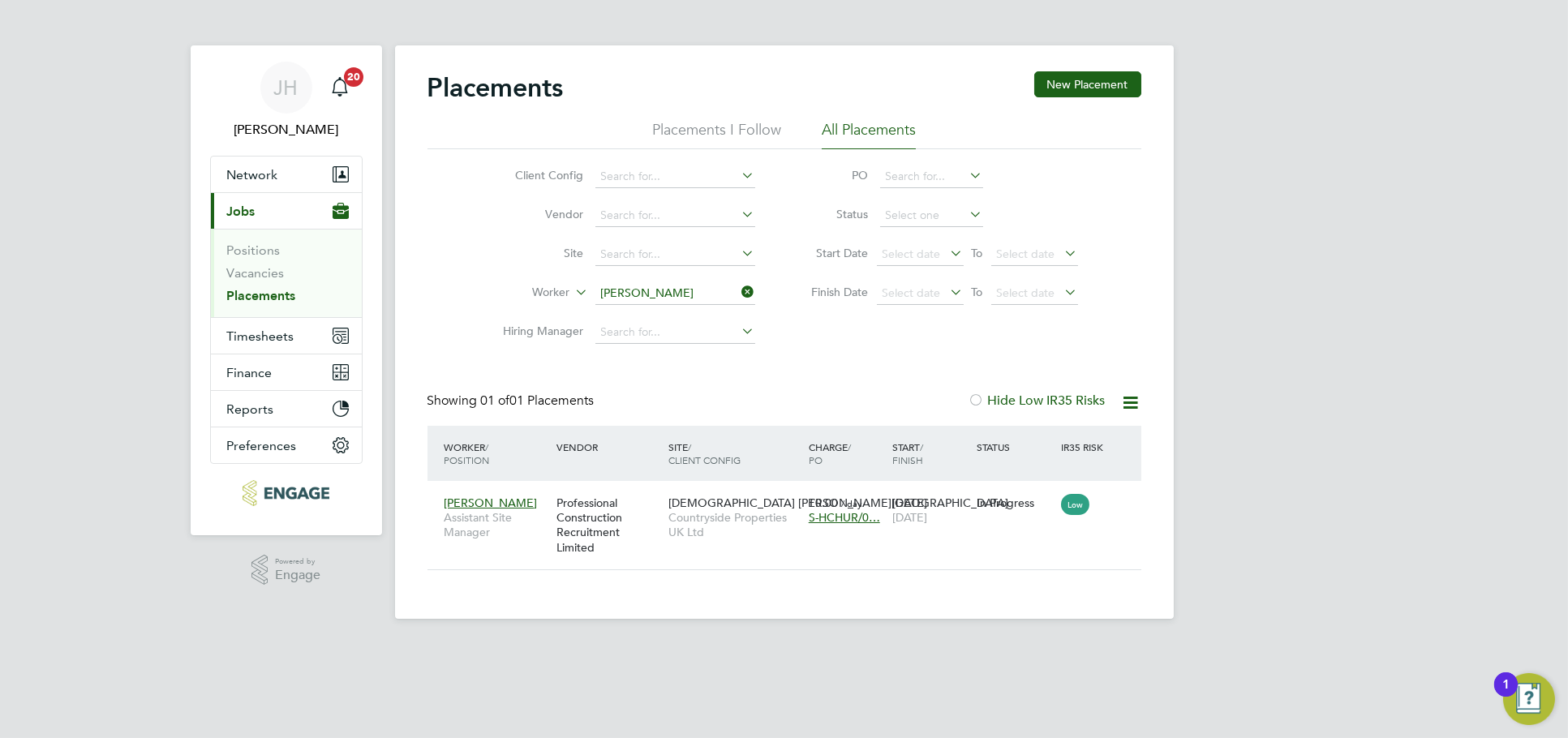
click at [654, 288] on input "Kevin Lovelock" at bounding box center [675, 293] width 160 height 22
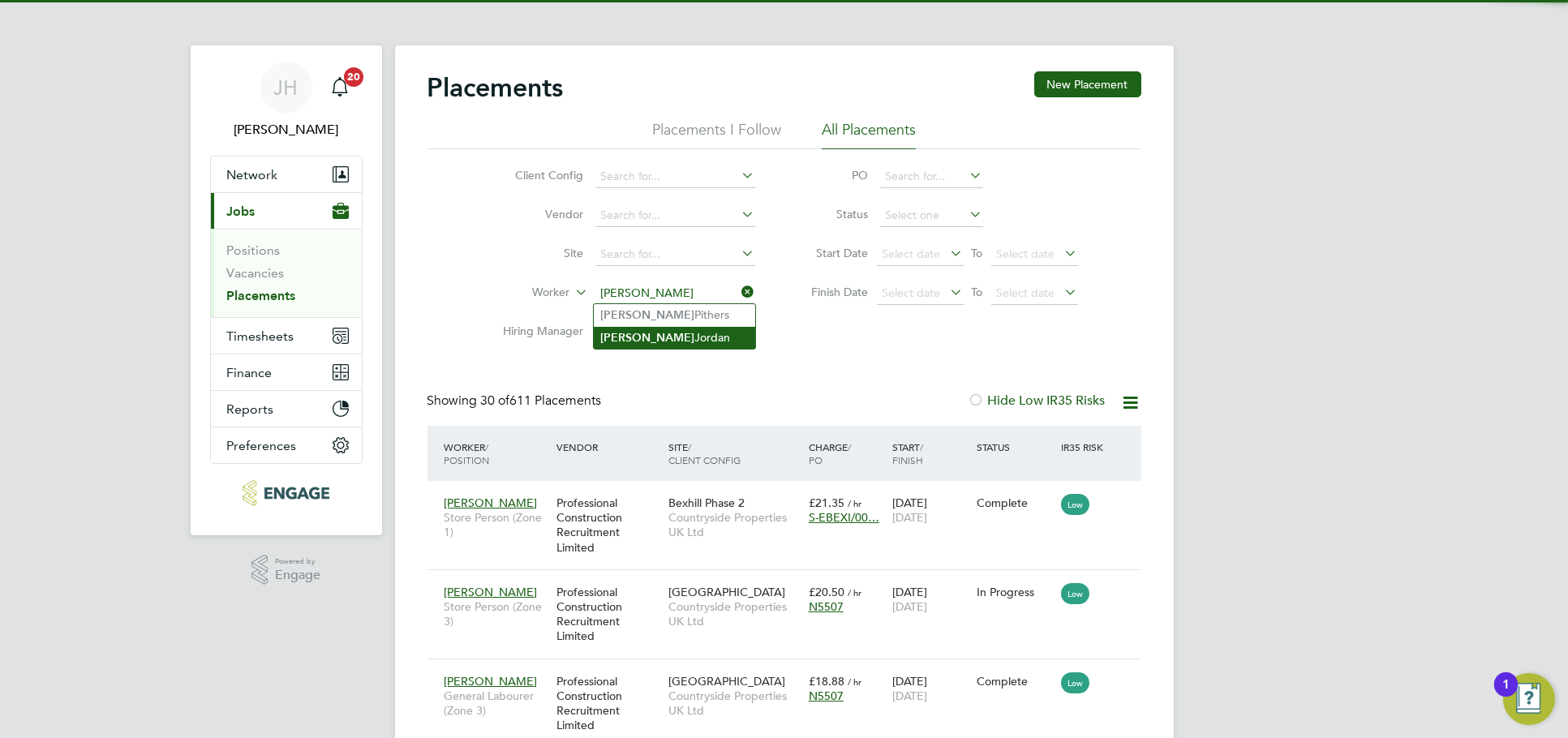
click at [686, 337] on li "Terry Jordan" at bounding box center [674, 337] width 162 height 22
type input "Terry Jordan"
